Goal: Find specific page/section: Find specific page/section

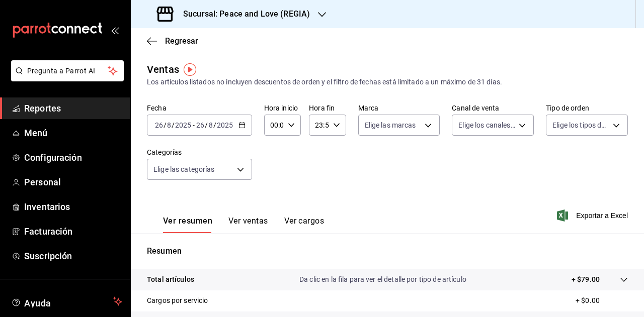
click at [304, 12] on h3 "Sucursal: Peace and Love (REGIA)" at bounding box center [242, 14] width 135 height 12
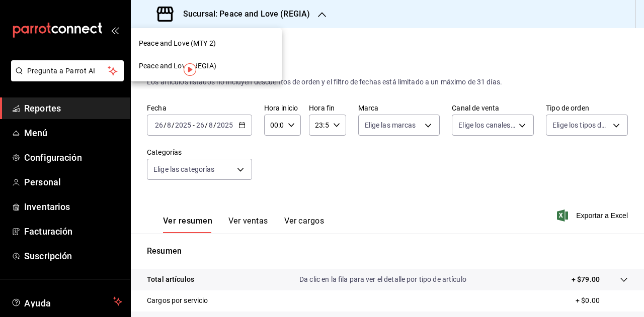
click at [233, 42] on div "Peace and Love (MTY 2)" at bounding box center [206, 43] width 135 height 11
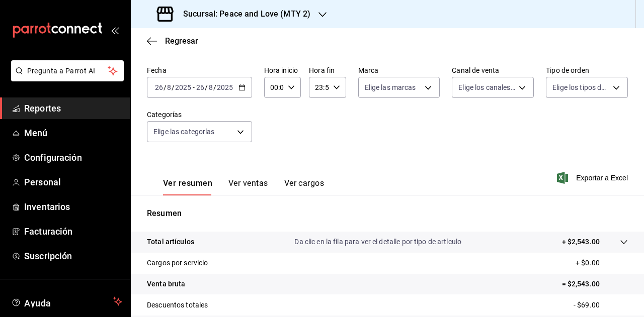
scroll to position [50, 0]
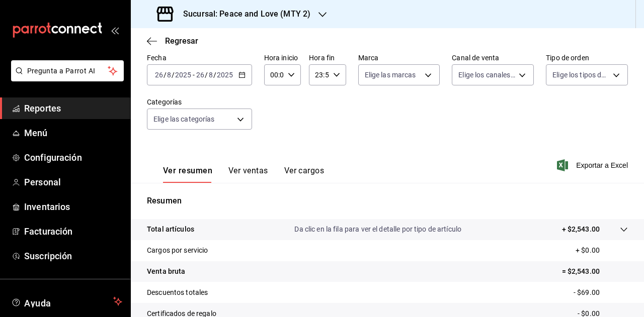
click at [253, 171] on button "Ver ventas" at bounding box center [248, 174] width 40 height 17
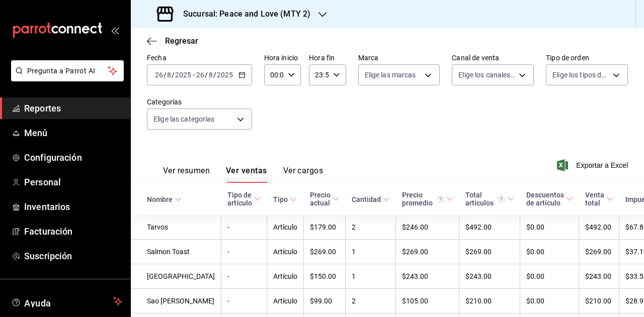
scroll to position [151, 0]
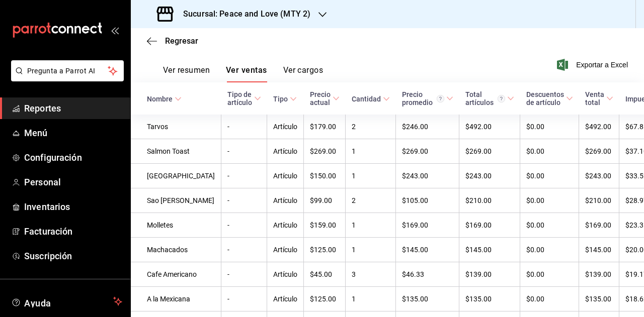
click at [191, 74] on button "Ver resumen" at bounding box center [186, 73] width 47 height 17
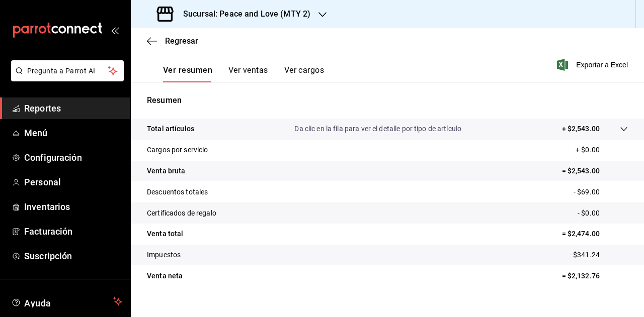
click at [243, 77] on button "Ver ventas" at bounding box center [248, 73] width 40 height 17
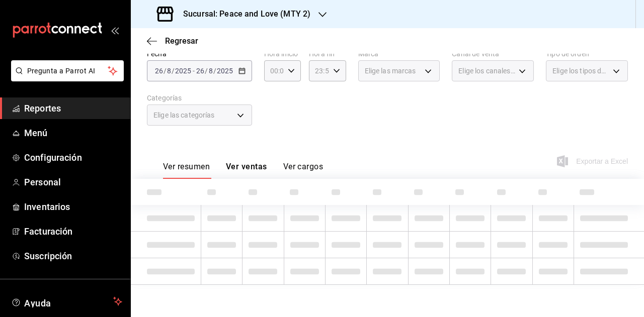
scroll to position [151, 0]
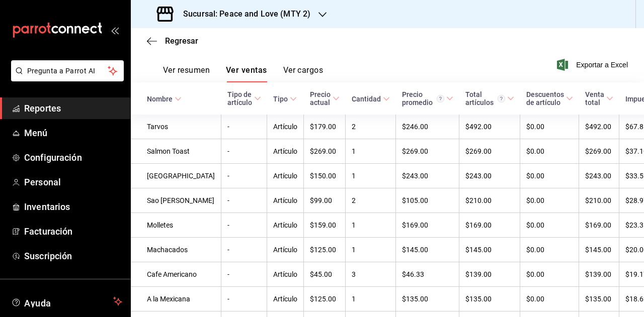
click at [203, 70] on button "Ver resumen" at bounding box center [186, 73] width 47 height 17
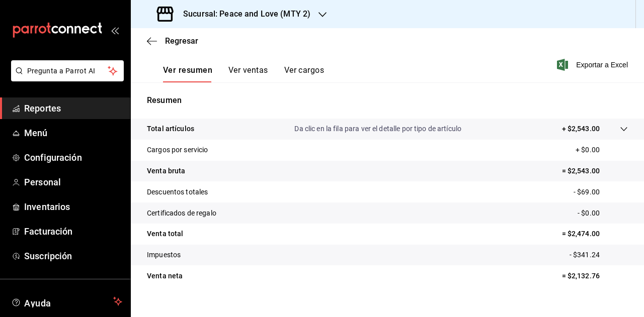
scroll to position [50, 0]
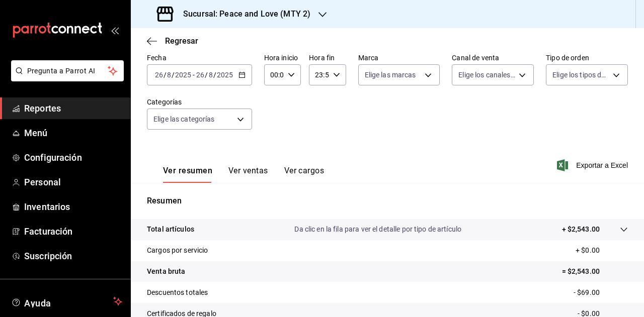
click at [313, 19] on div "Sucursal: Peace and Love (MTY 2)" at bounding box center [235, 14] width 192 height 28
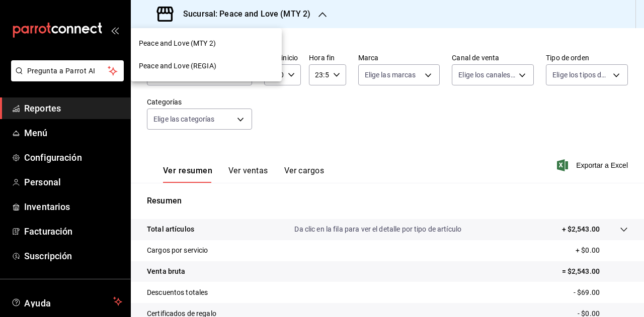
click at [209, 64] on span "Peace and Love (REGIA)" at bounding box center [177, 66] width 77 height 11
